Goal: Task Accomplishment & Management: Use online tool/utility

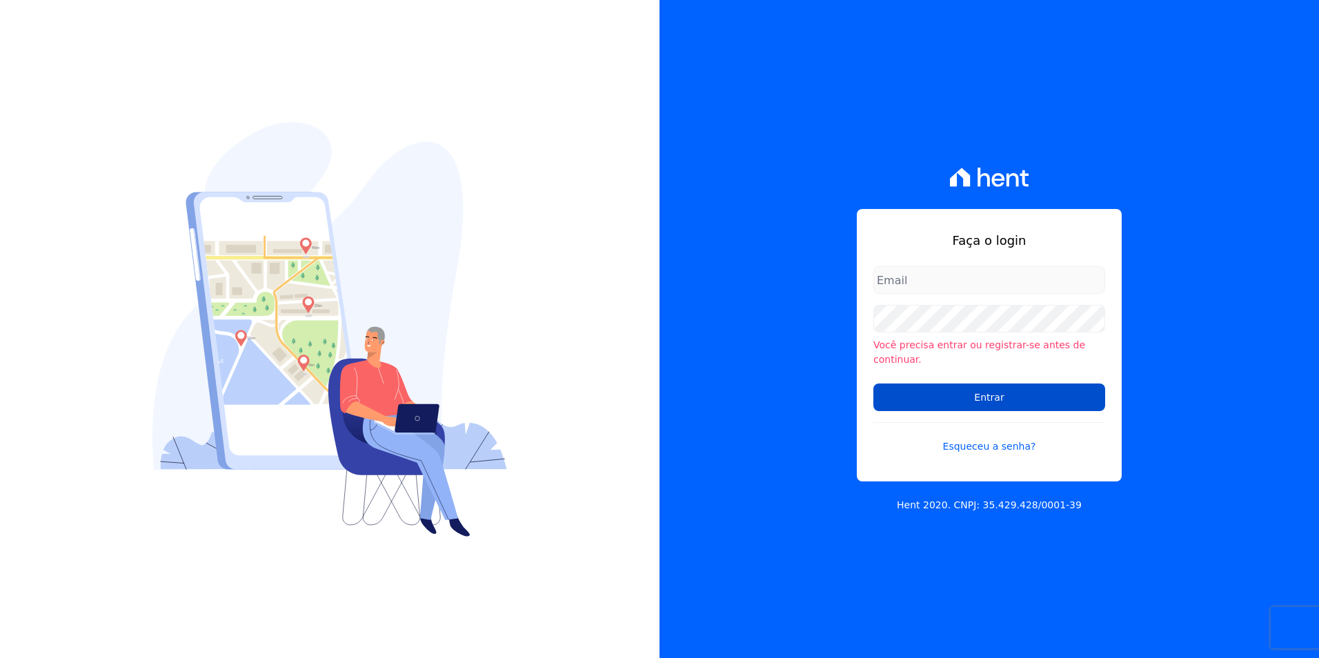
type input "[PERSON_NAME][EMAIL_ADDRESS][PERSON_NAME][DOMAIN_NAME]"
click at [973, 397] on input "Entrar" at bounding box center [990, 398] width 232 height 28
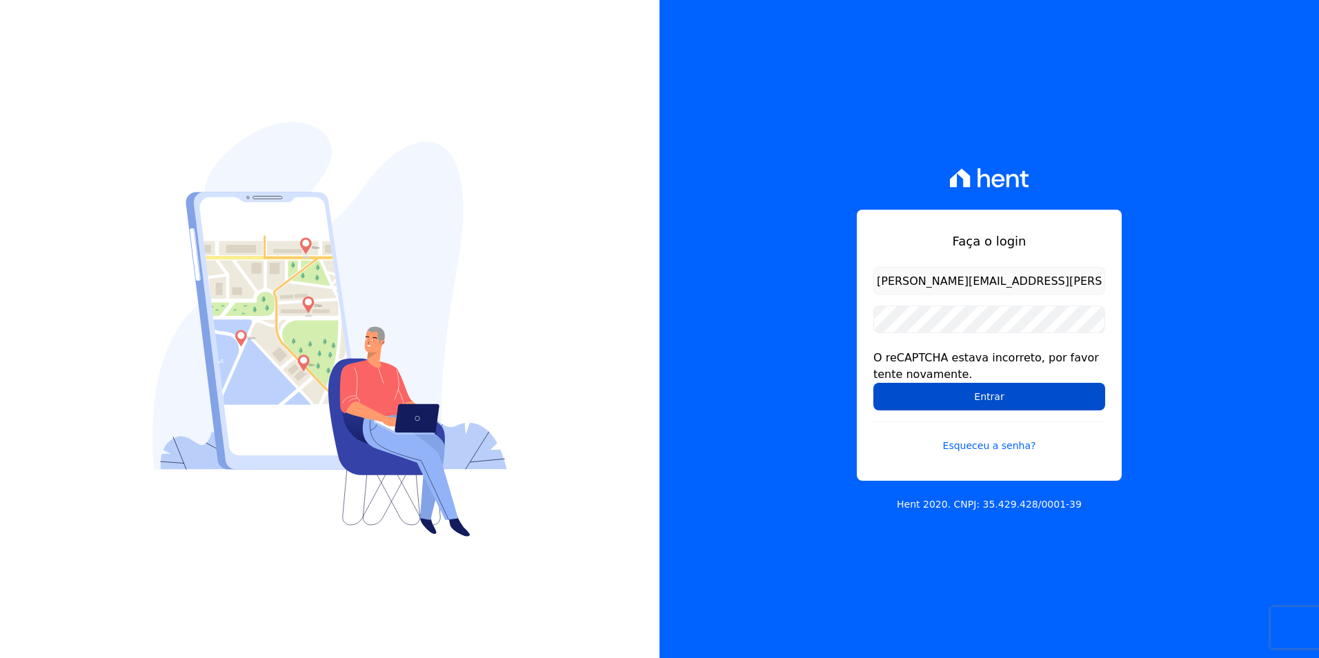
click at [959, 397] on input "Entrar" at bounding box center [990, 397] width 232 height 28
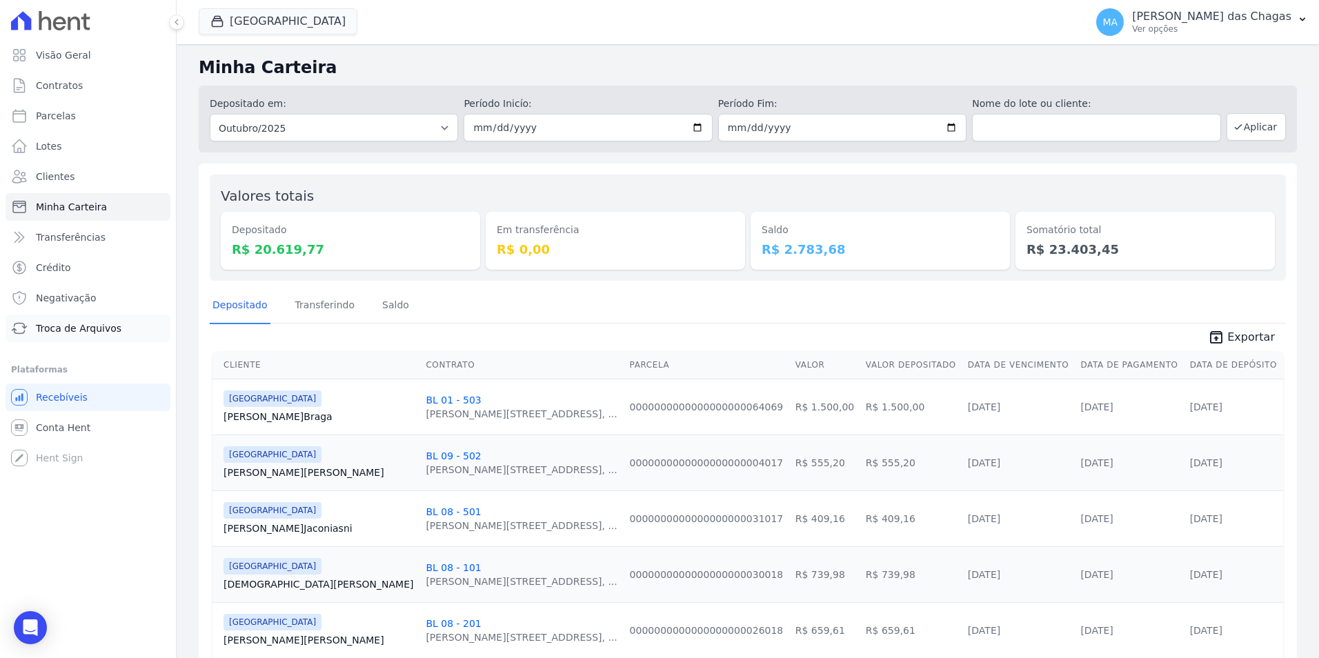
click at [126, 321] on link "Troca de Arquivos" at bounding box center [88, 329] width 165 height 28
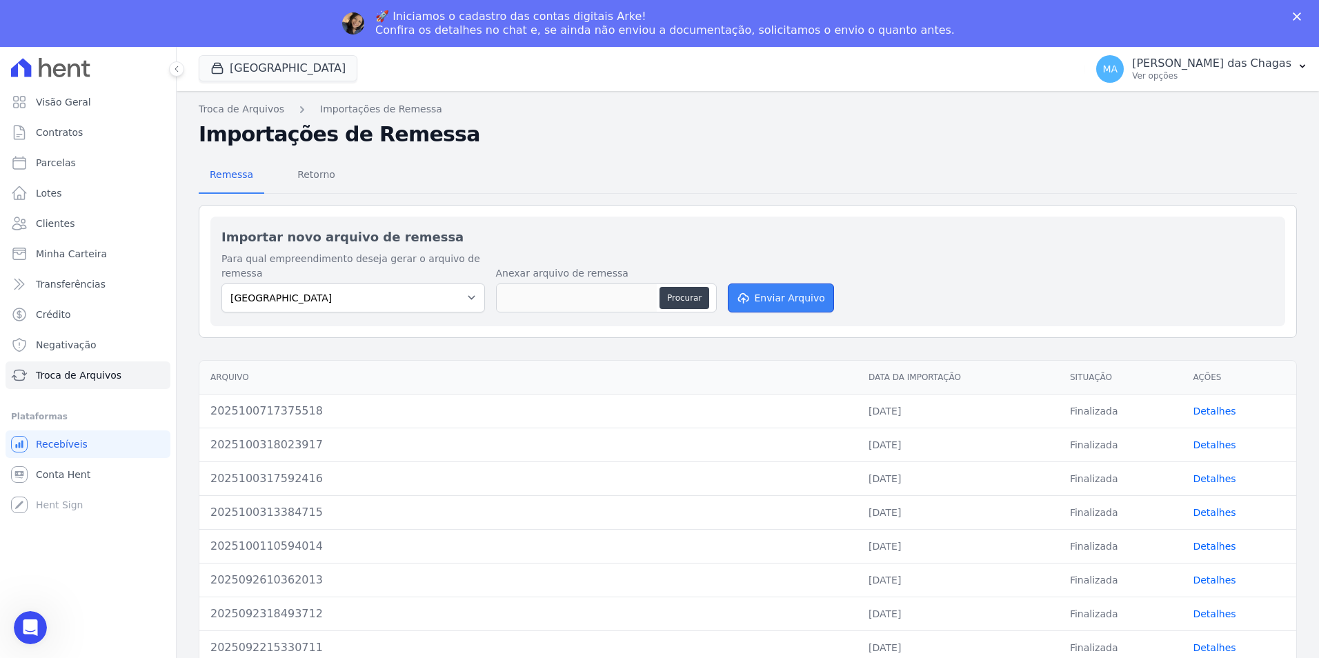
click at [776, 295] on button "Enviar Arquivo" at bounding box center [781, 298] width 106 height 29
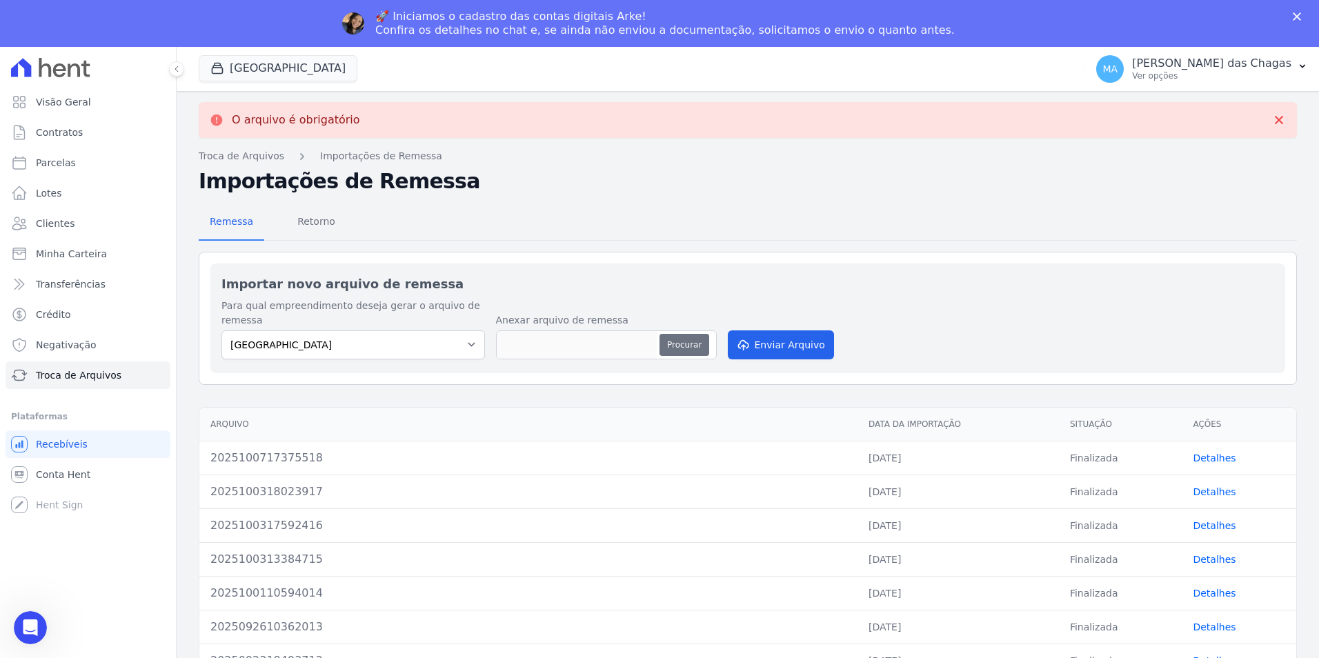
click at [679, 346] on button "Procurar" at bounding box center [685, 345] width 50 height 22
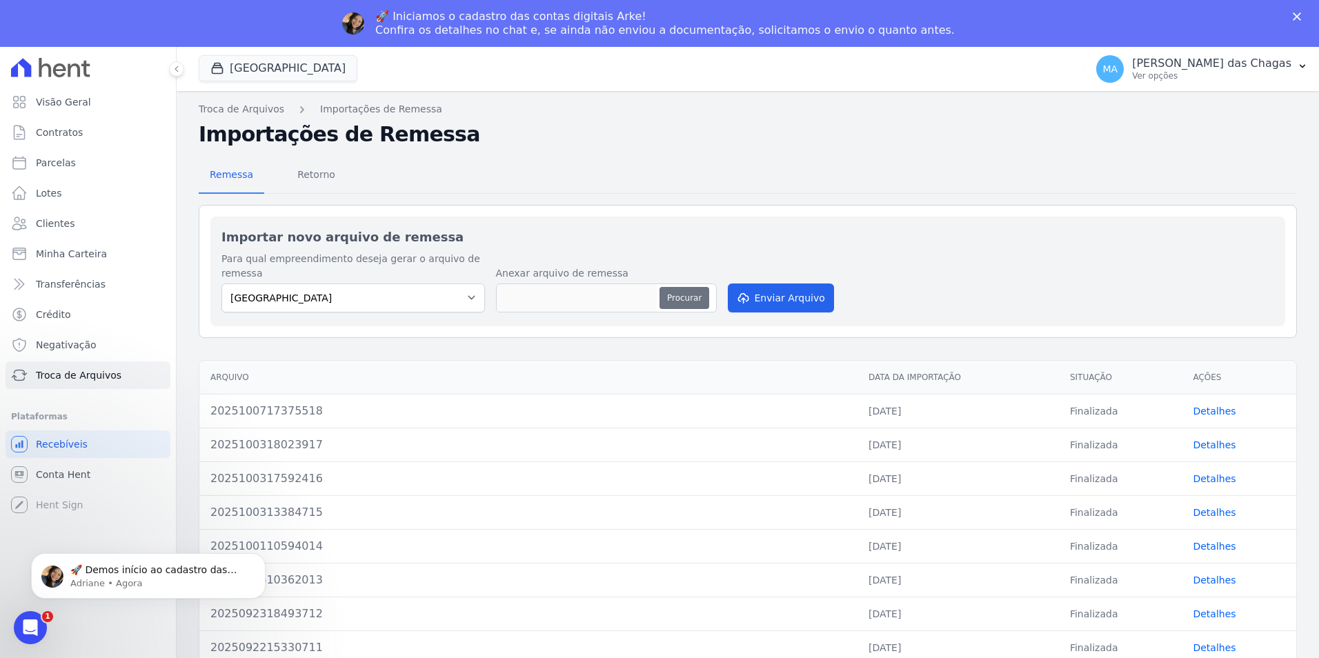
type input "2025100817120719"
click at [782, 295] on button "Enviar Arquivo" at bounding box center [781, 298] width 106 height 29
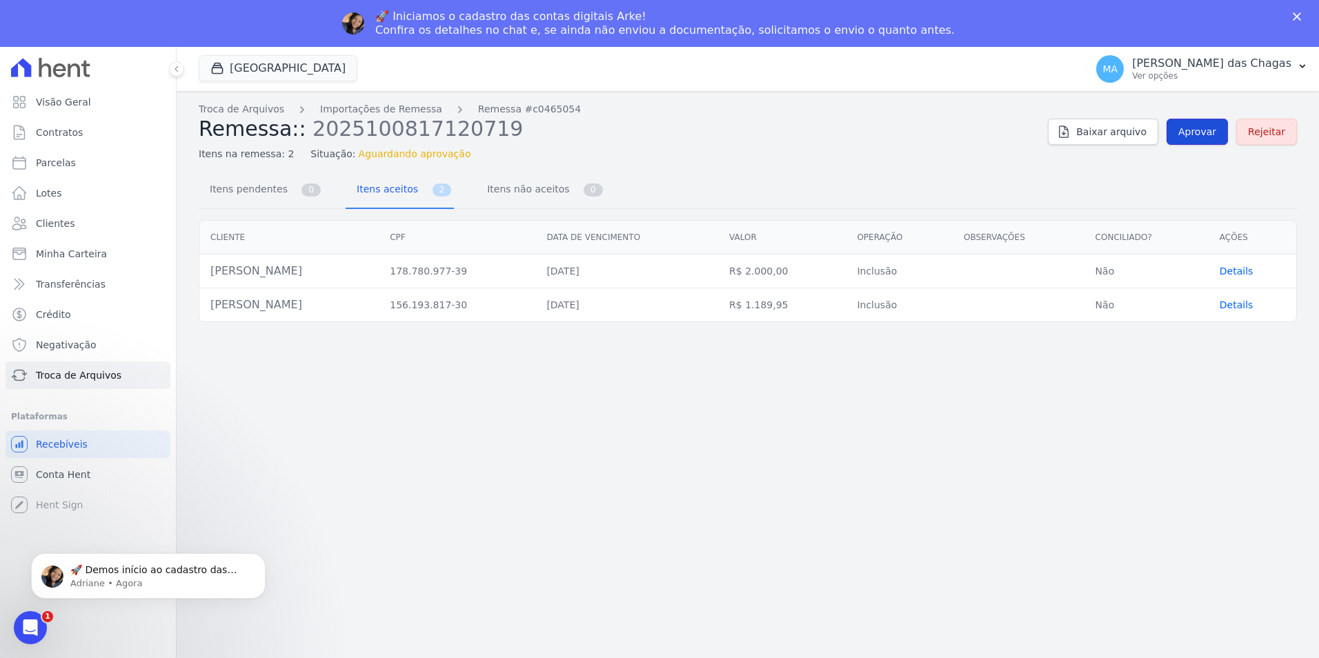
click at [1183, 132] on link "Aprovar" at bounding box center [1197, 132] width 61 height 26
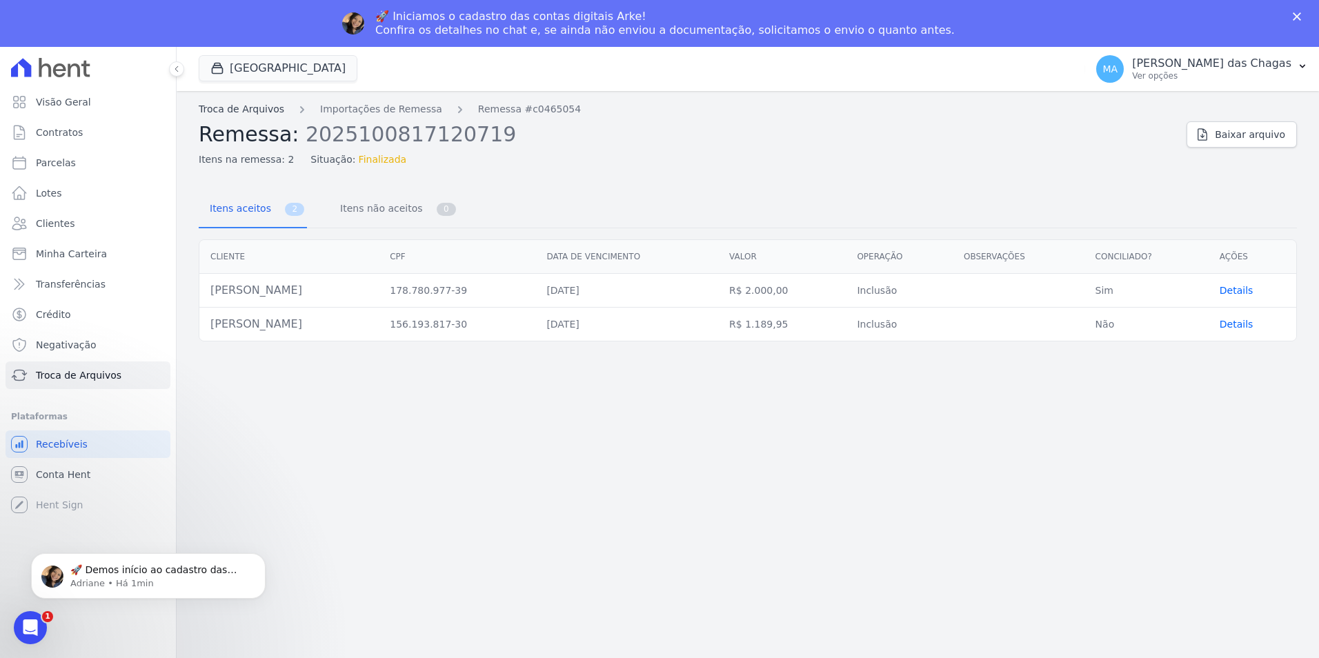
click at [267, 114] on link "Troca de Arquivos" at bounding box center [242, 109] width 86 height 14
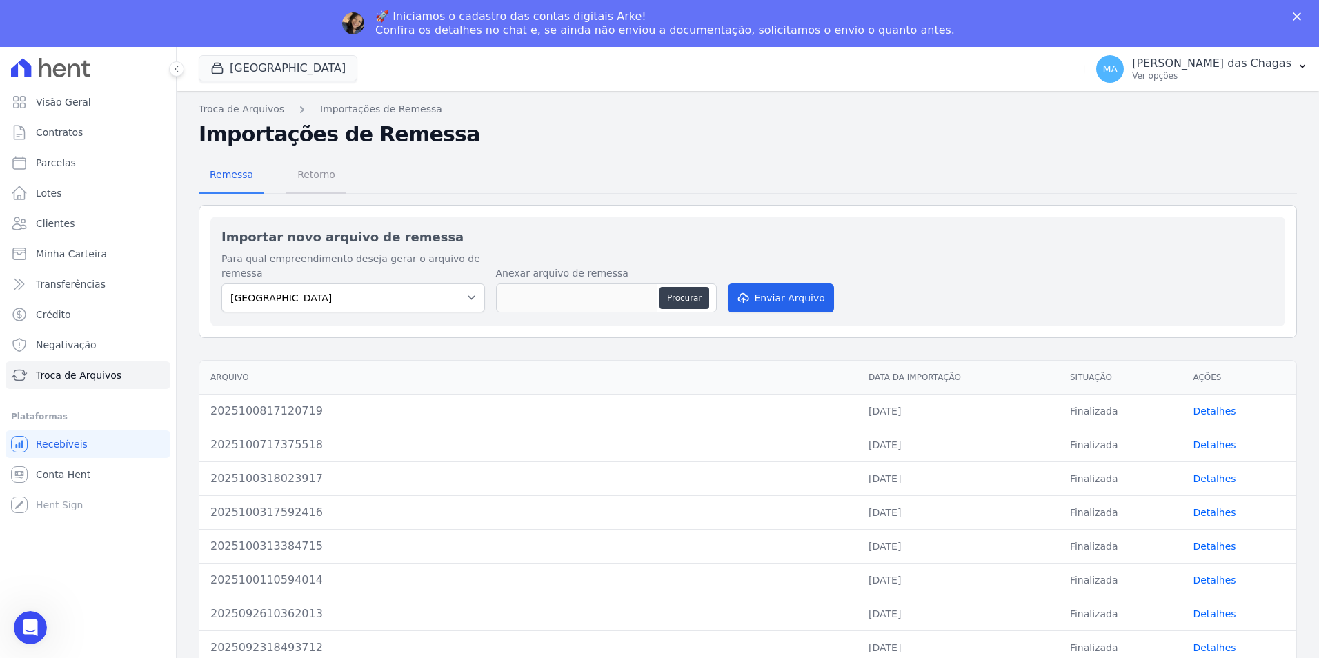
click at [320, 175] on span "Retorno" at bounding box center [316, 175] width 55 height 28
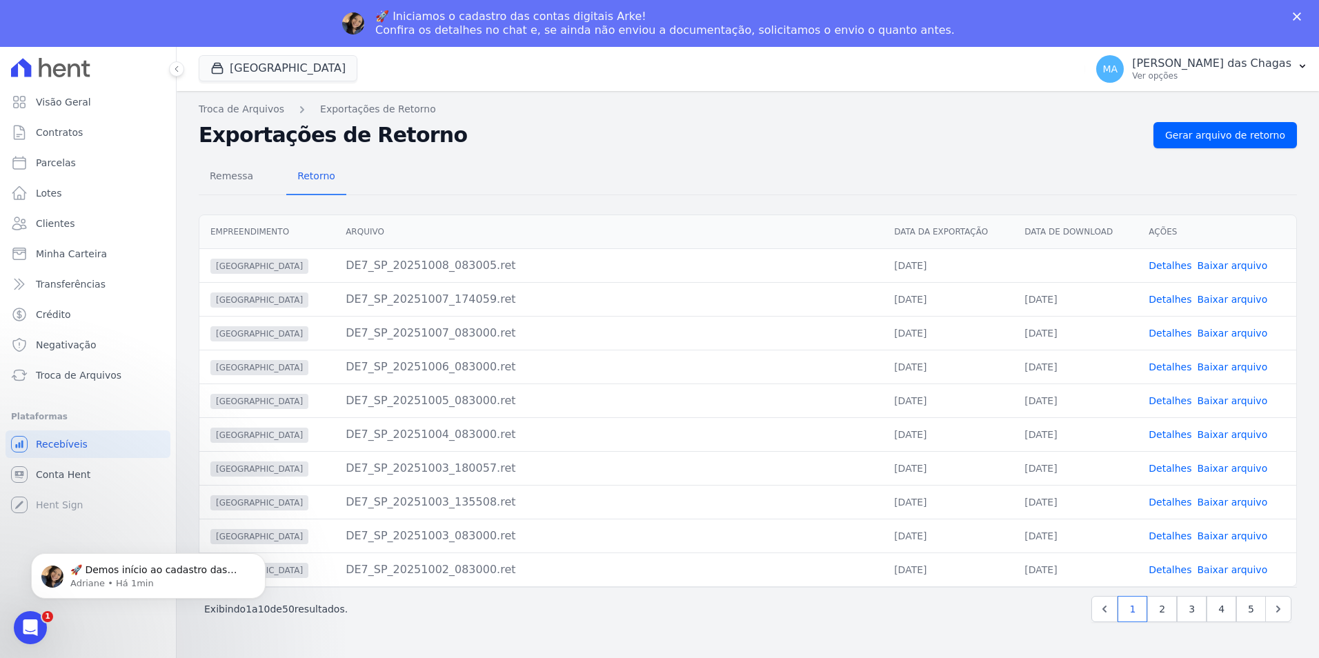
click at [1201, 273] on td "Detalhes Baixar arquivo" at bounding box center [1217, 265] width 159 height 34
click at [1201, 267] on link "Baixar arquivo" at bounding box center [1232, 265] width 70 height 11
drag, startPoint x: 589, startPoint y: 215, endPoint x: 594, endPoint y: 200, distance: 15.9
click at [591, 210] on div "Empreendimento [GEOGRAPHIC_DATA] Data da Exportação Data de Download Ações [GEO…" at bounding box center [748, 401] width 1143 height 384
drag, startPoint x: 1098, startPoint y: 253, endPoint x: 1105, endPoint y: 256, distance: 7.7
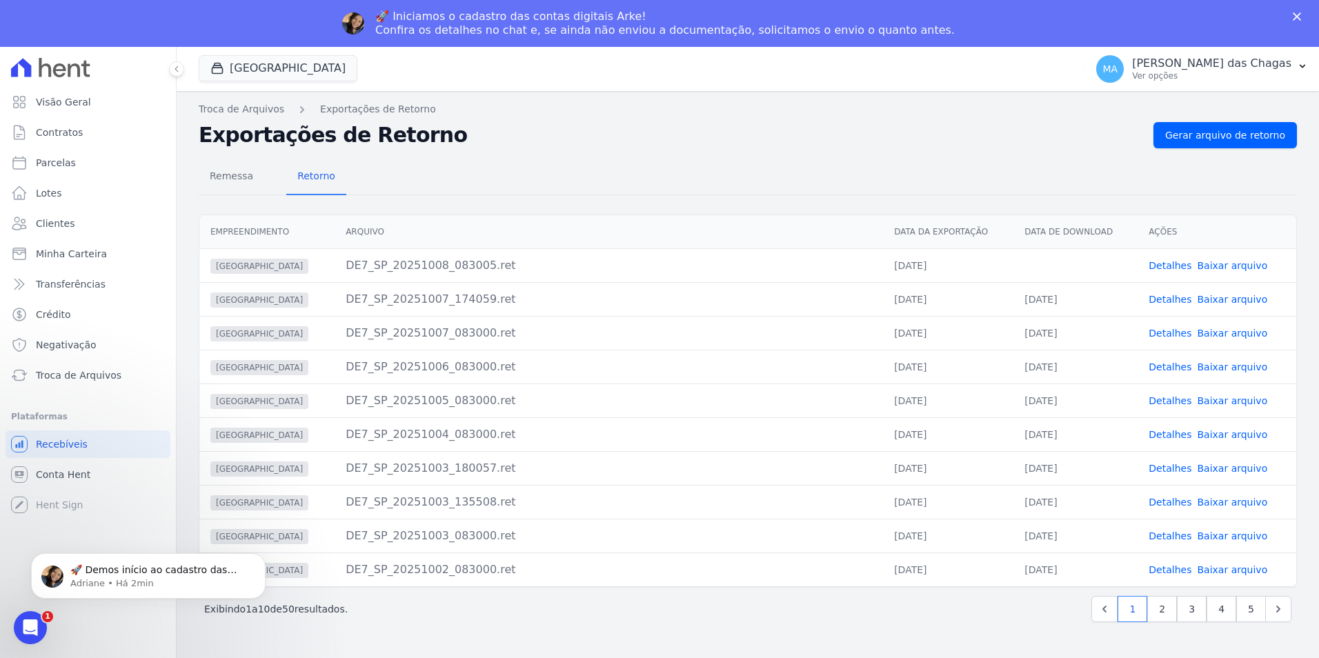
click at [1100, 253] on td at bounding box center [1076, 265] width 124 height 34
click at [1206, 262] on link "Baixar arquivo" at bounding box center [1232, 265] width 70 height 11
click at [765, 155] on div "Remessa Retorno Empreendimento [GEOGRAPHIC_DATA] Data da Exportação Data de Dow…" at bounding box center [748, 392] width 1099 height 488
click at [1214, 265] on link "Baixar arquivo" at bounding box center [1232, 265] width 70 height 11
click at [642, 184] on div "Remessa Retorno" at bounding box center [748, 177] width 1099 height 36
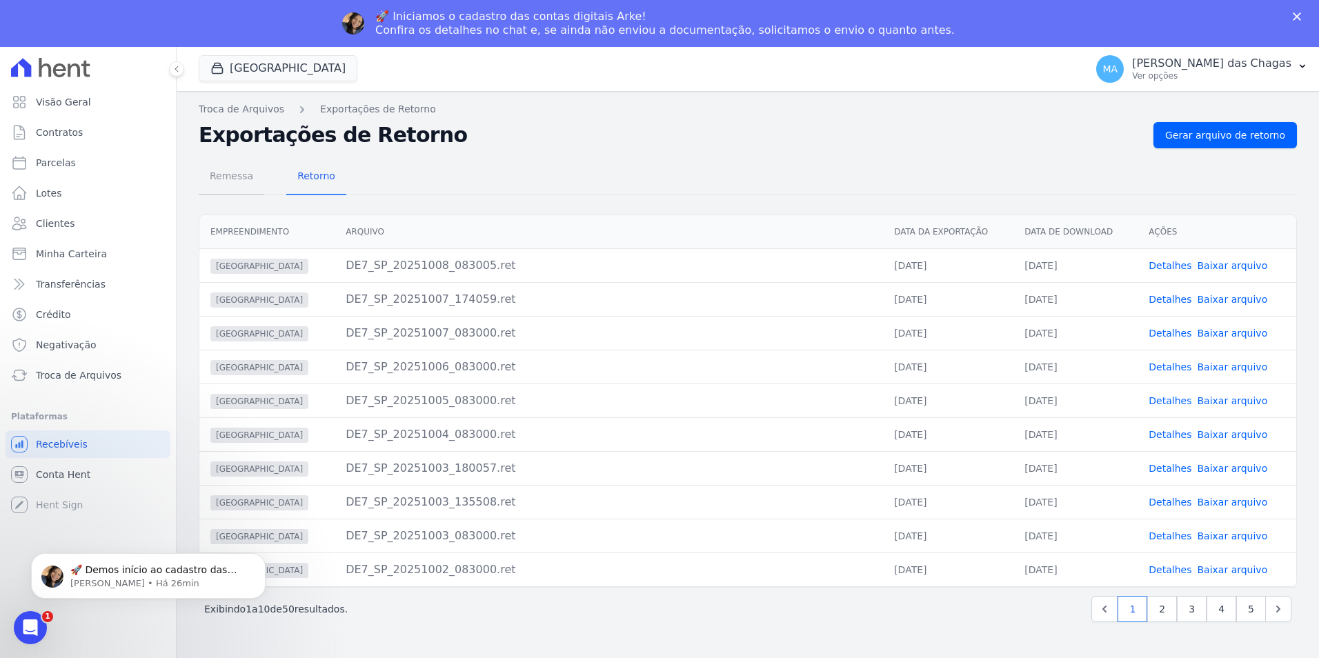
click at [229, 168] on span "Remessa" at bounding box center [232, 176] width 60 height 28
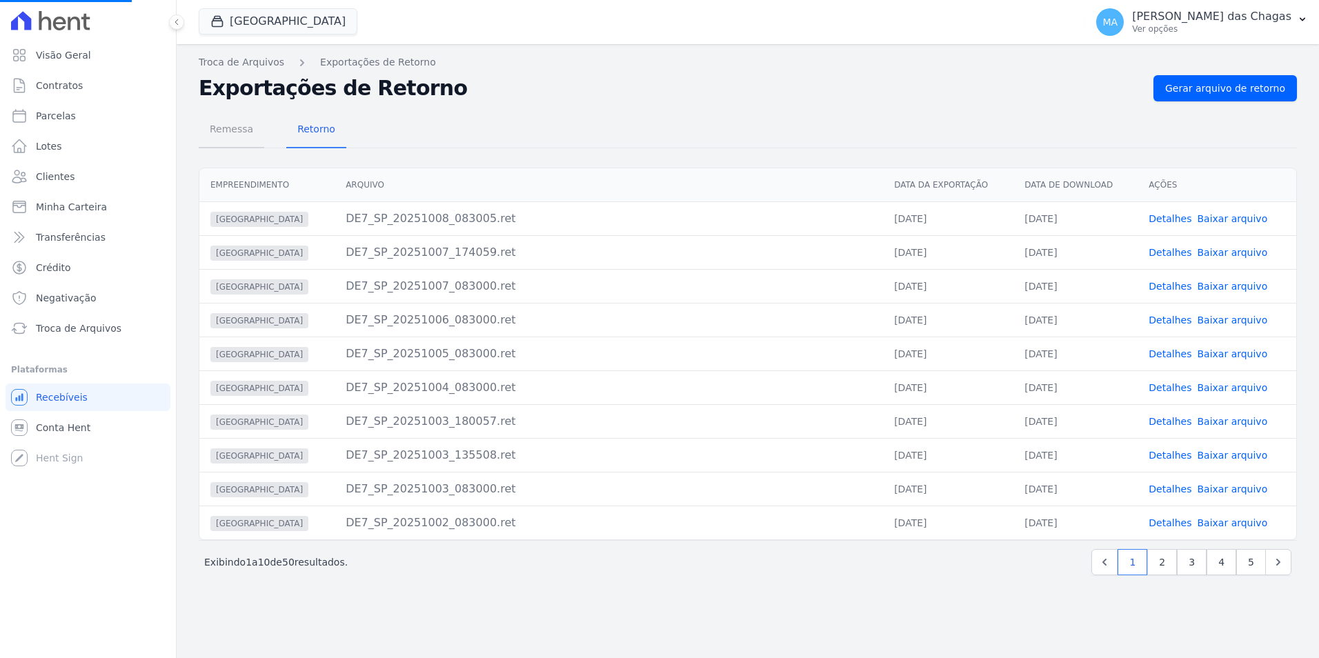
click at [228, 138] on span "Remessa" at bounding box center [232, 129] width 60 height 28
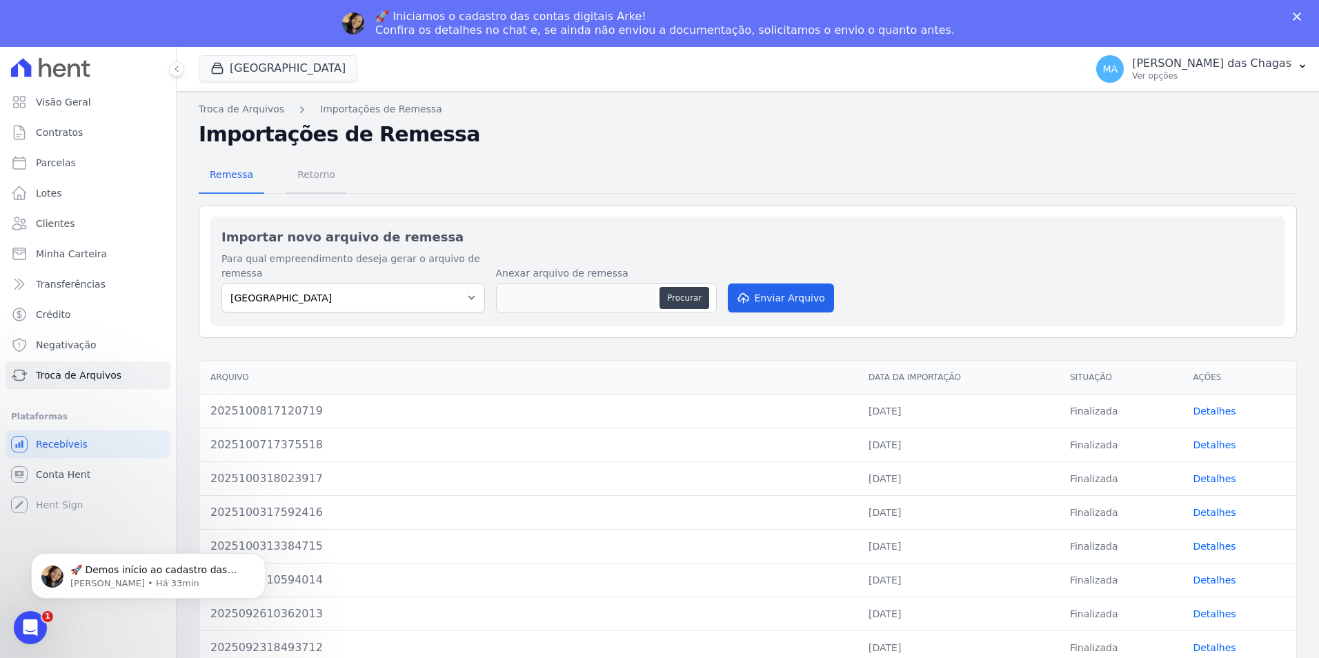
click at [291, 174] on span "Retorno" at bounding box center [316, 175] width 55 height 28
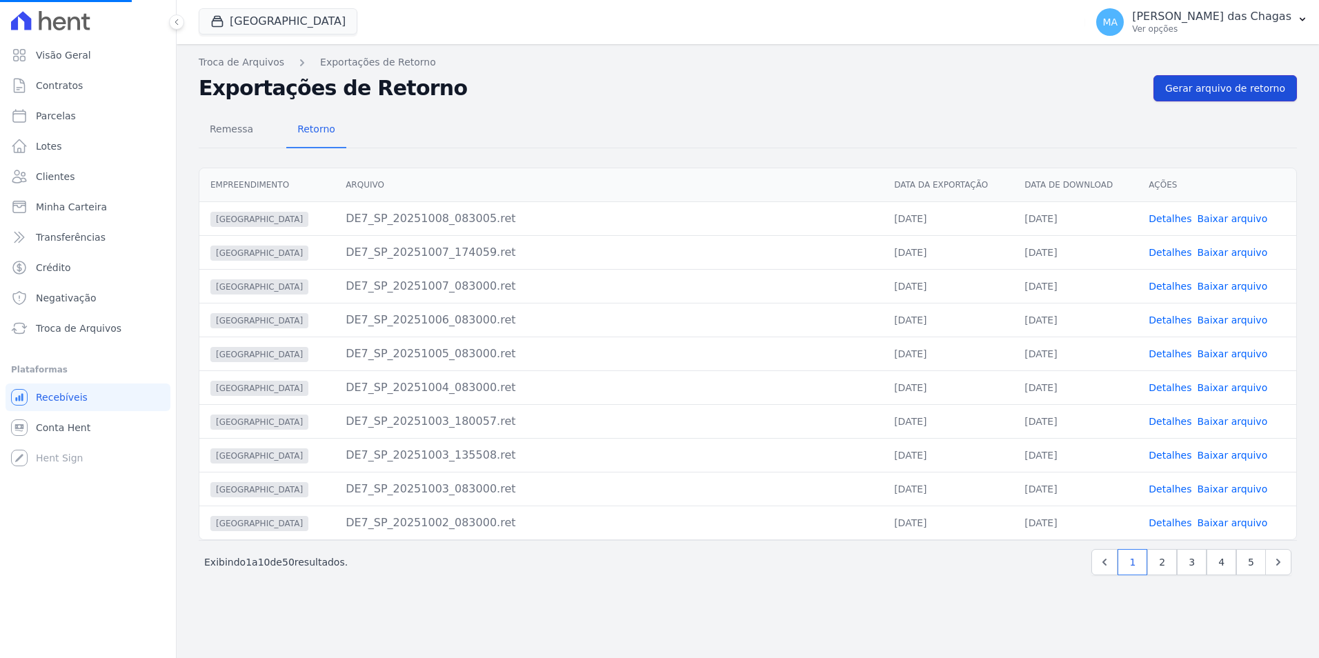
click at [1226, 81] on link "Gerar arquivo de retorno" at bounding box center [1226, 88] width 144 height 26
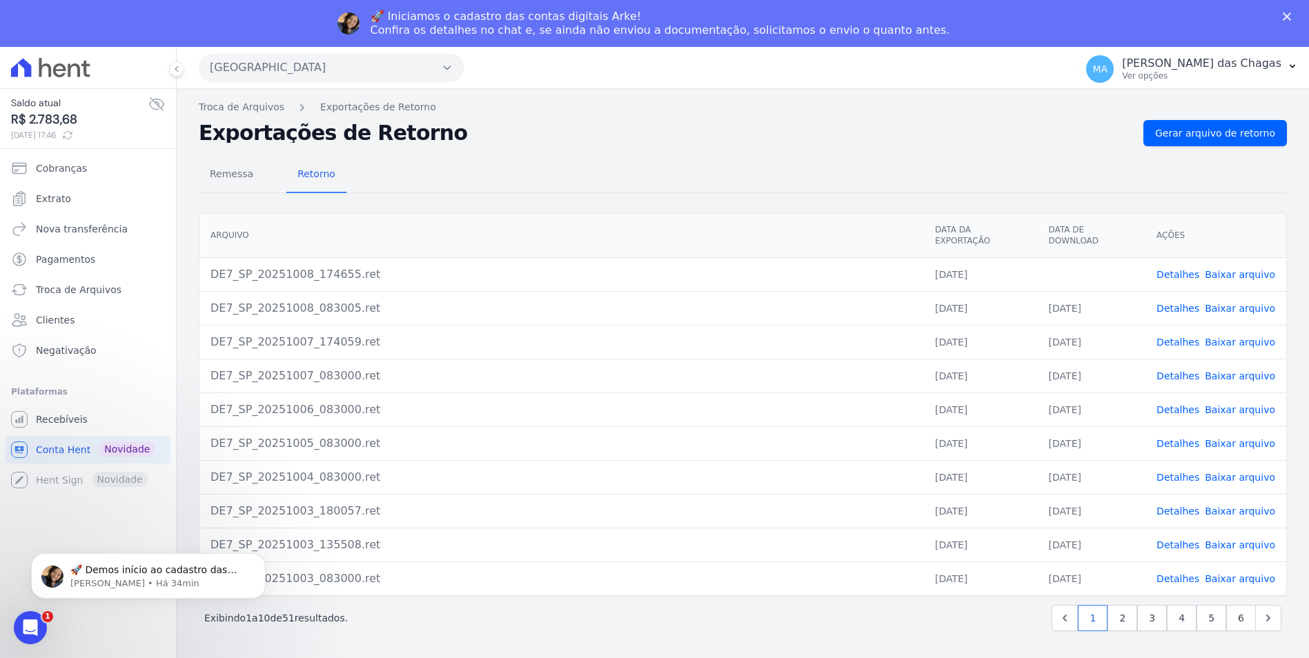
click at [1224, 269] on link "Baixar arquivo" at bounding box center [1240, 274] width 70 height 11
